Goal: Task Accomplishment & Management: Complete application form

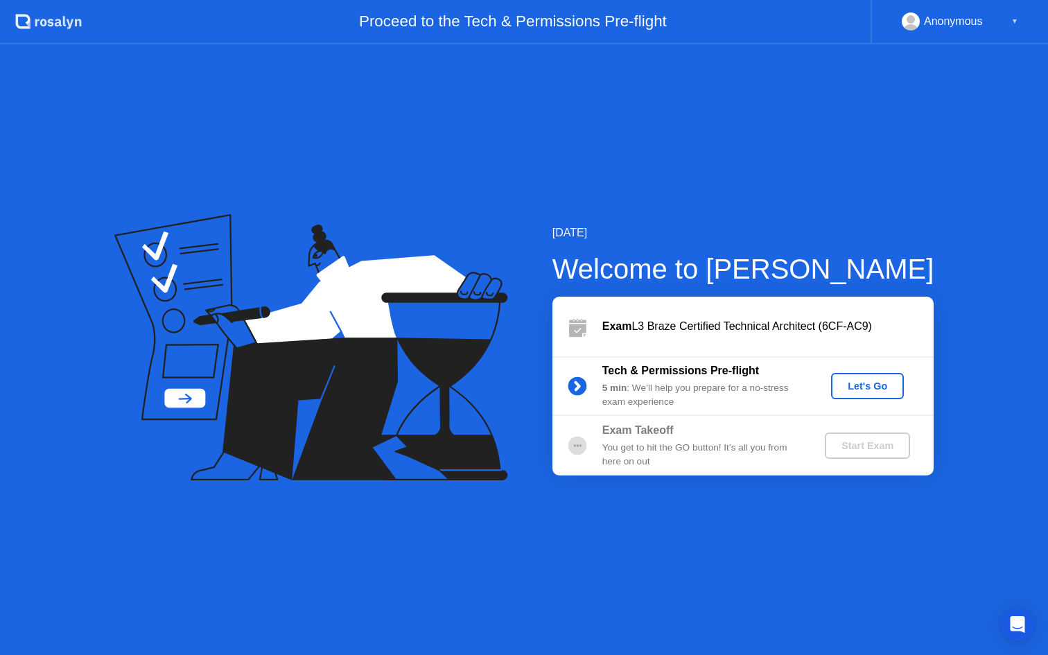
click at [869, 384] on div "Let's Go" at bounding box center [867, 385] width 62 height 11
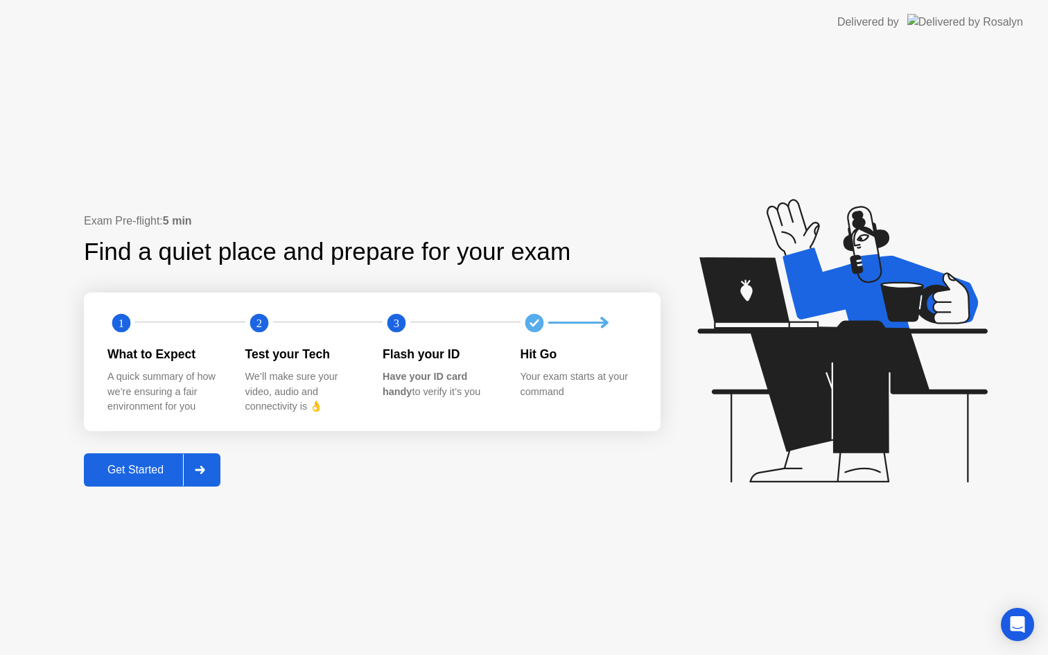
click at [148, 459] on button "Get Started" at bounding box center [152, 469] width 137 height 33
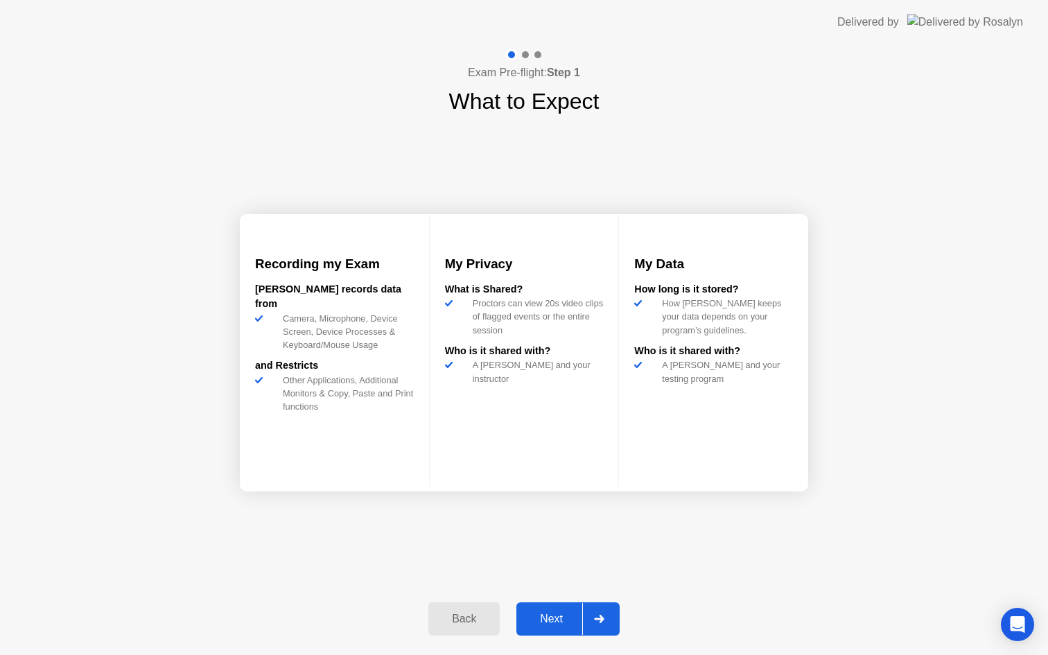
click at [552, 615] on div "Next" at bounding box center [551, 619] width 62 height 12
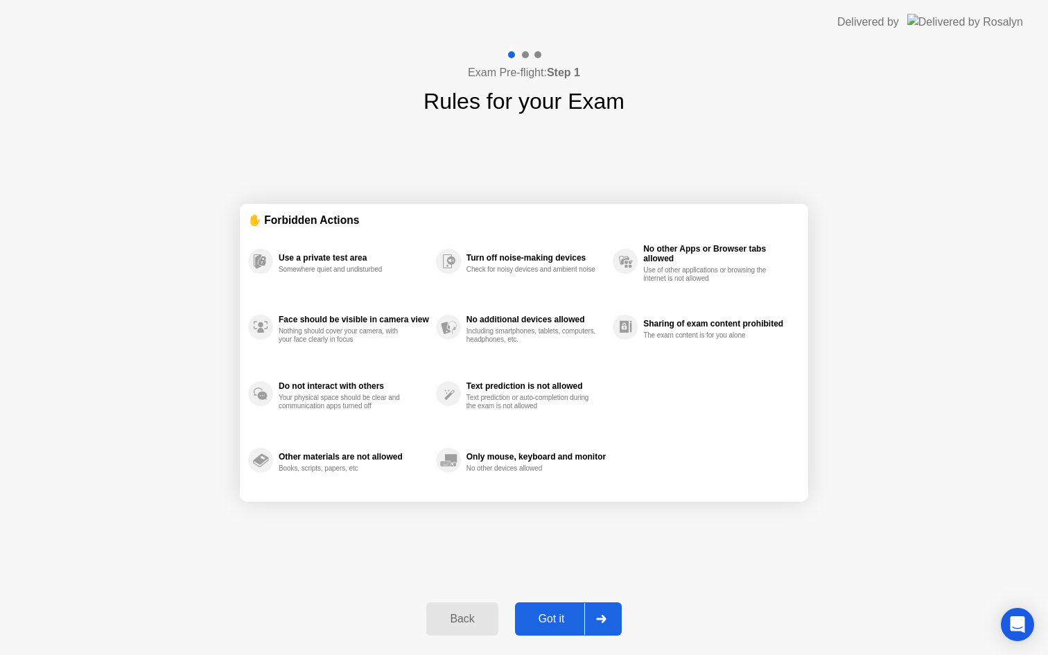
click at [561, 614] on div "Got it" at bounding box center [551, 619] width 65 height 12
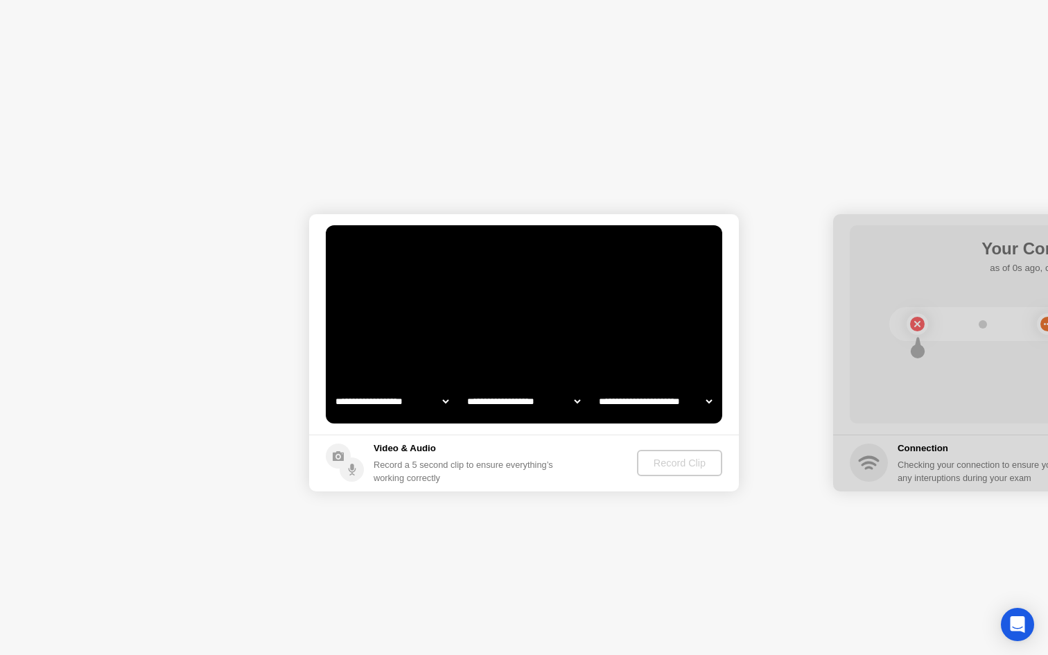
select select "**********"
select select "*******"
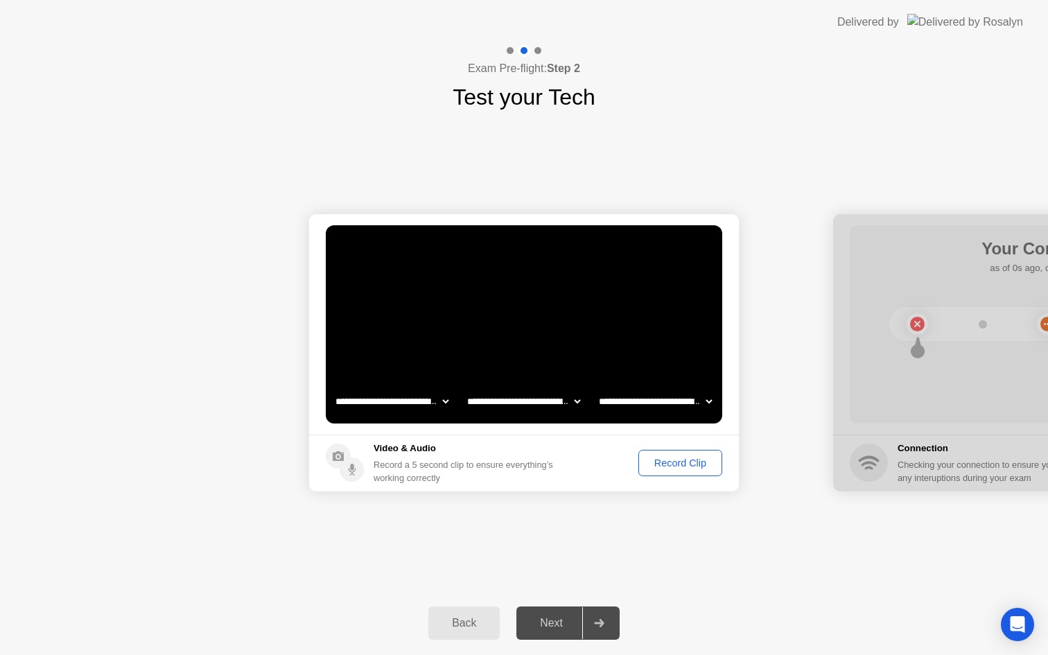
click at [683, 461] on div "Record Clip" at bounding box center [680, 462] width 74 height 11
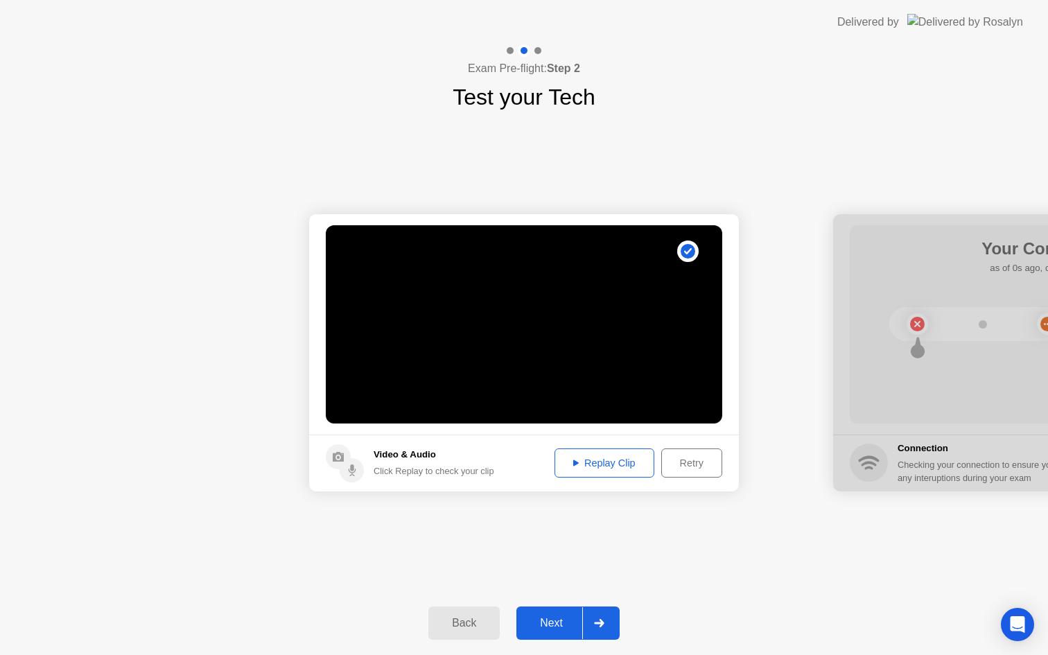
click at [554, 618] on div "Next" at bounding box center [551, 623] width 62 height 12
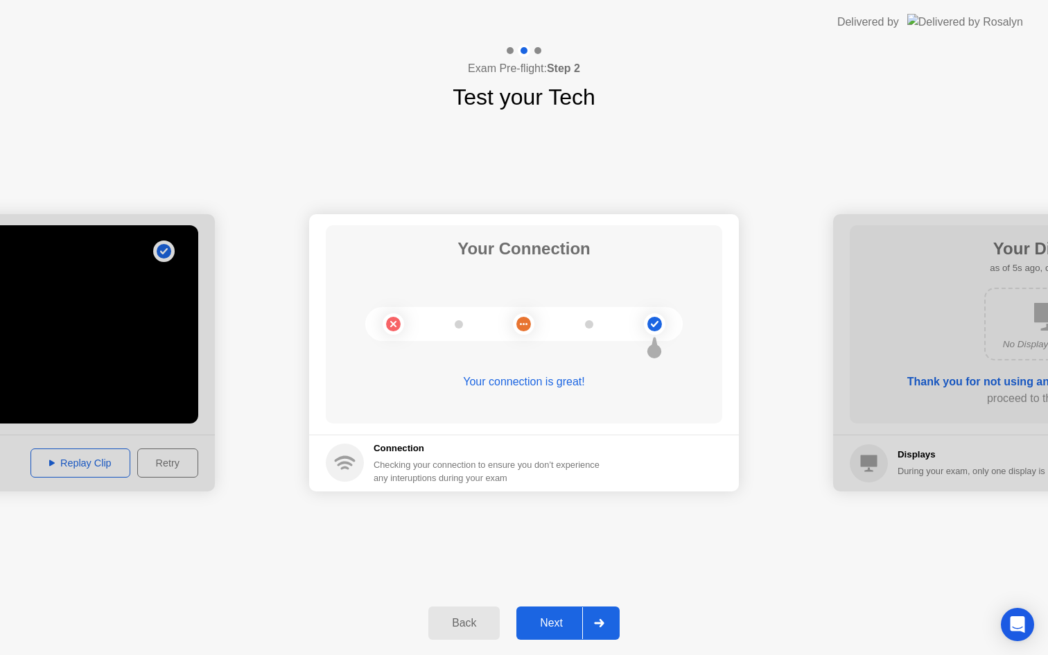
click at [554, 618] on div "Next" at bounding box center [551, 623] width 62 height 12
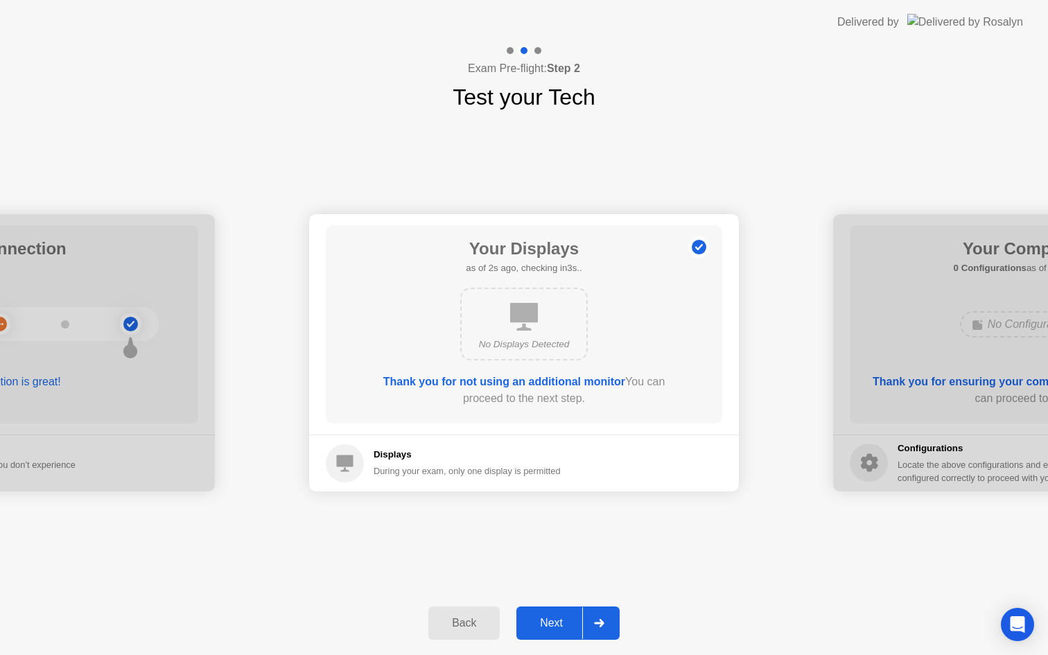
click at [548, 617] on div "Next" at bounding box center [551, 623] width 62 height 12
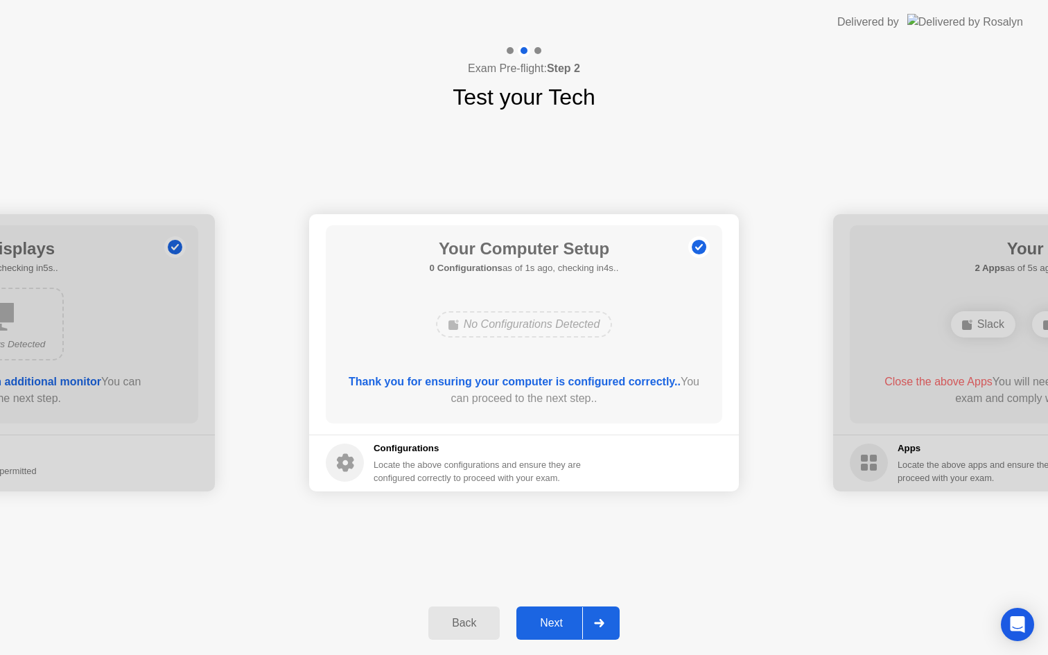
click at [548, 617] on div "Next" at bounding box center [551, 623] width 62 height 12
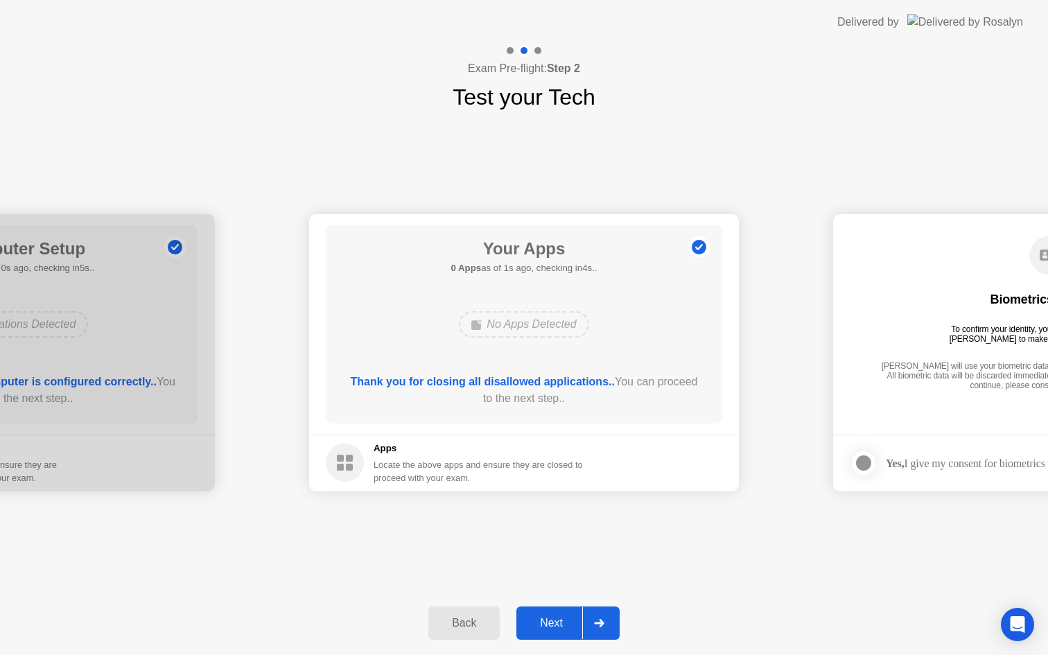
click at [550, 617] on div "Next" at bounding box center [551, 623] width 62 height 12
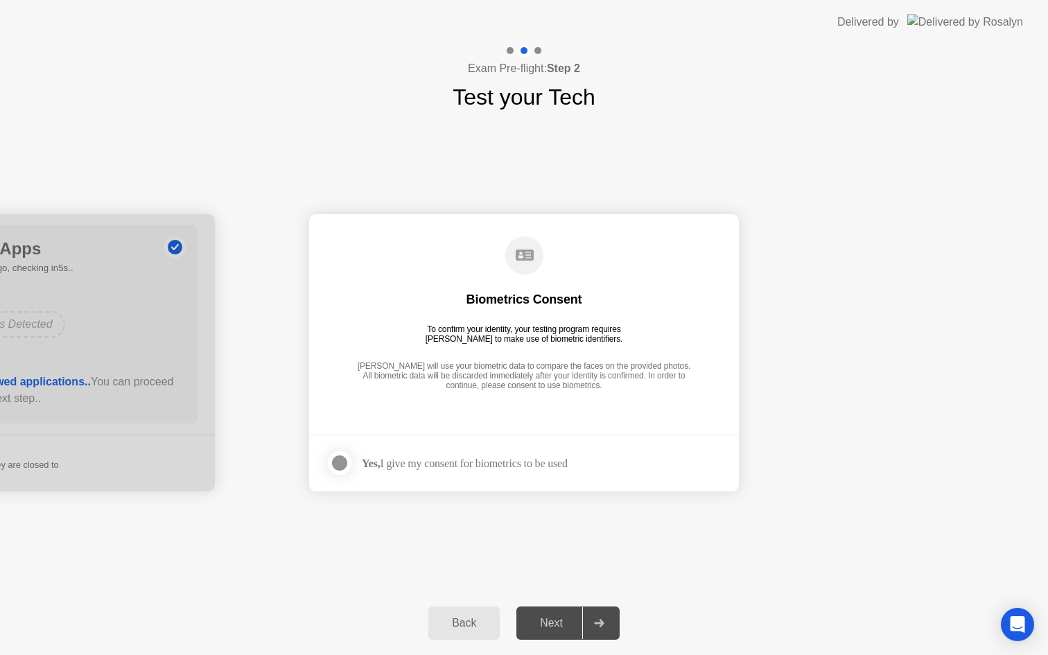
click at [348, 462] on div at bounding box center [339, 463] width 17 height 17
click at [552, 613] on button "Next" at bounding box center [567, 622] width 103 height 33
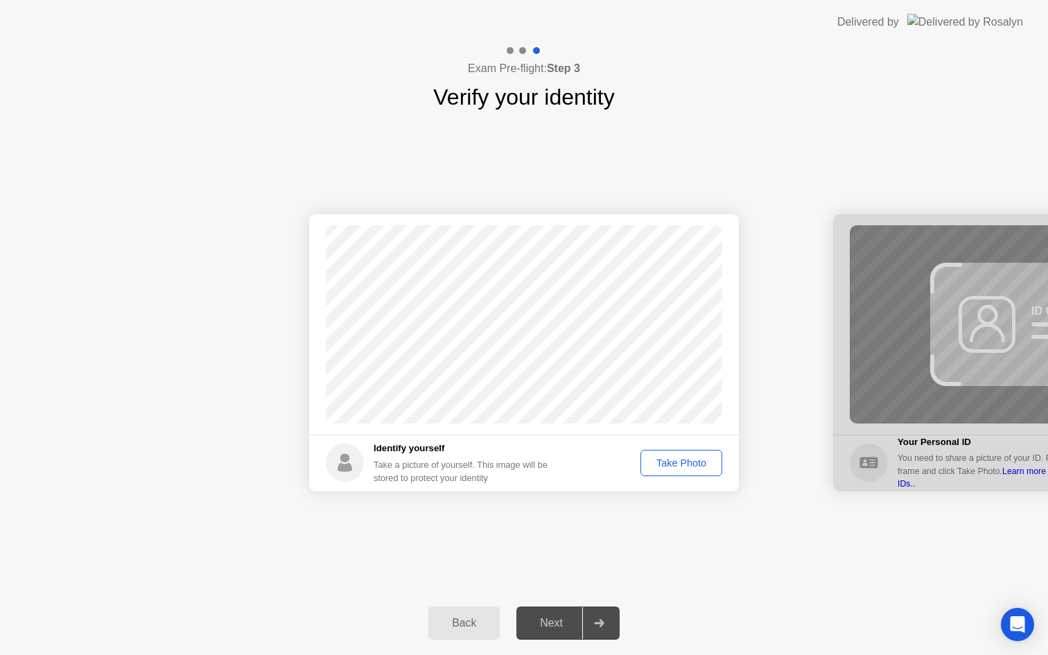
click at [554, 618] on div "Next" at bounding box center [551, 623] width 62 height 12
click at [687, 458] on div "Take Photo" at bounding box center [681, 462] width 72 height 11
click at [551, 613] on button "Next" at bounding box center [567, 622] width 103 height 33
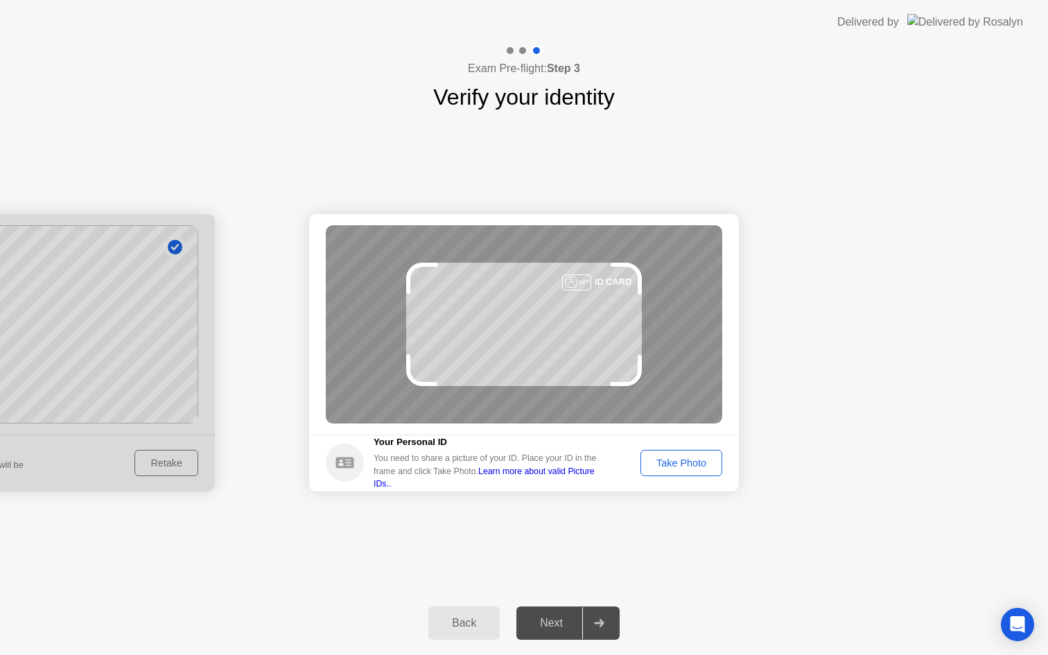
click at [674, 463] on div "Take Photo" at bounding box center [681, 462] width 72 height 11
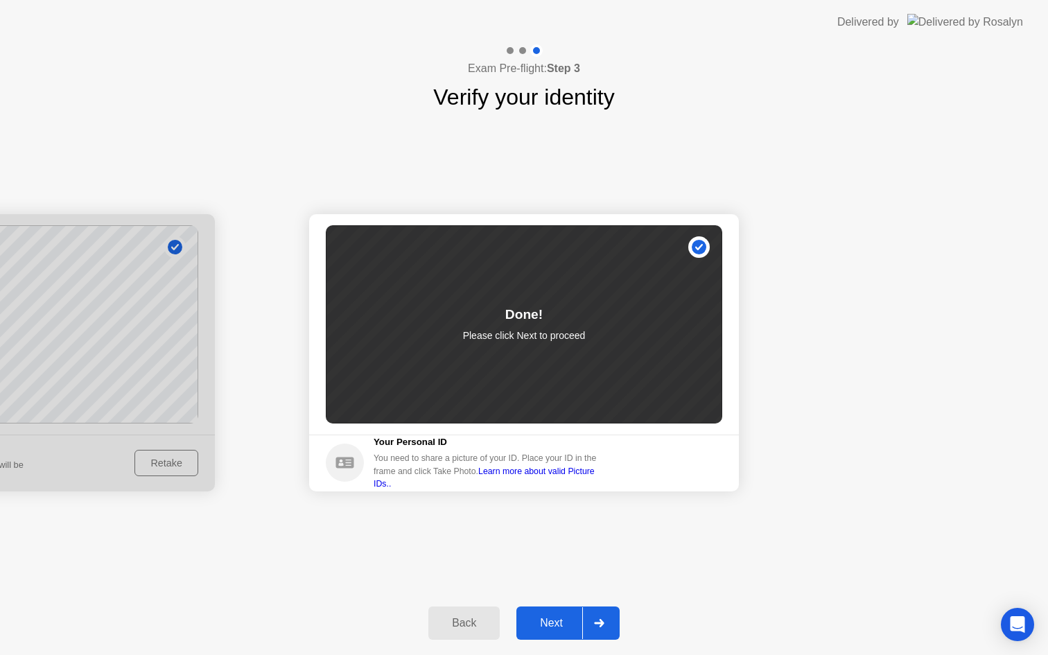
click at [556, 620] on div "Next" at bounding box center [551, 623] width 62 height 12
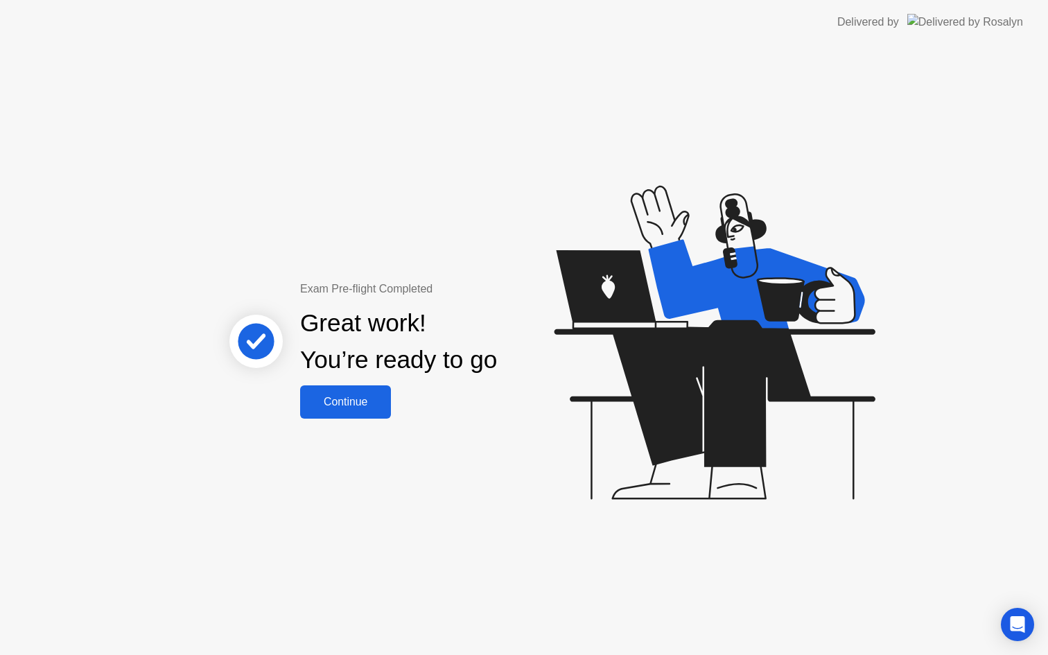
click at [348, 392] on button "Continue" at bounding box center [345, 401] width 91 height 33
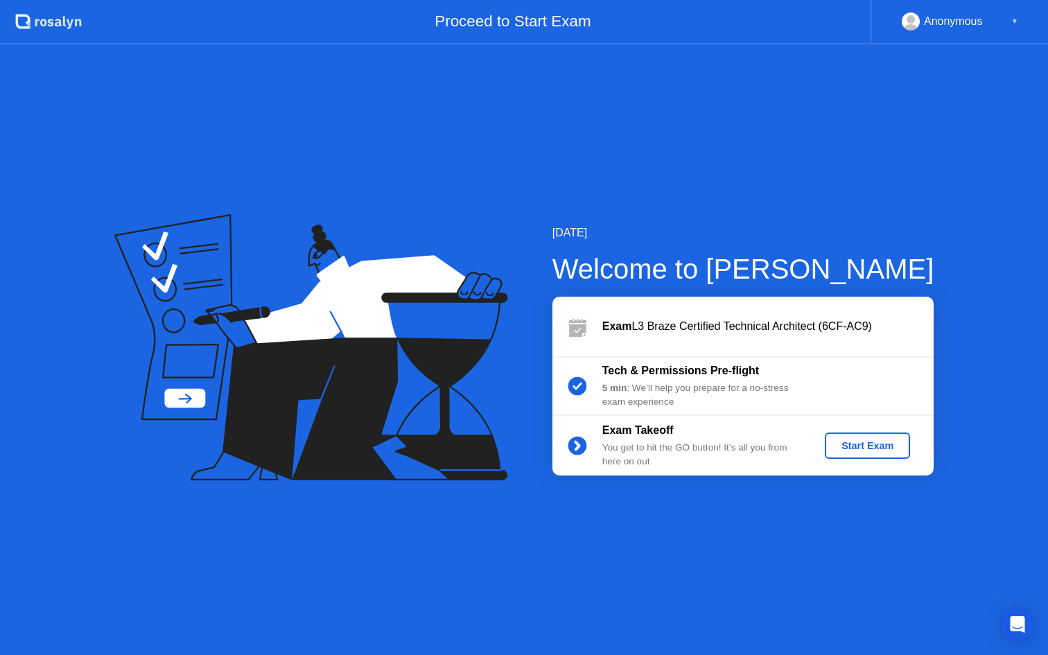
click at [878, 444] on div "Start Exam" at bounding box center [867, 445] width 74 height 11
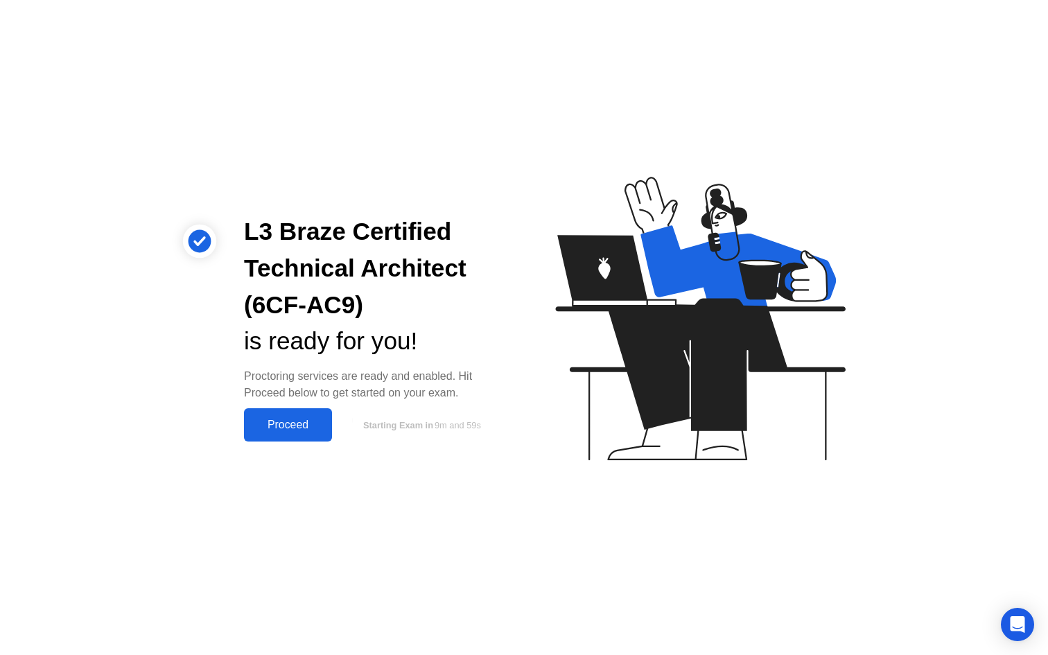
click at [301, 425] on div "Proceed" at bounding box center [288, 425] width 80 height 12
